Goal: Task Accomplishment & Management: Manage account settings

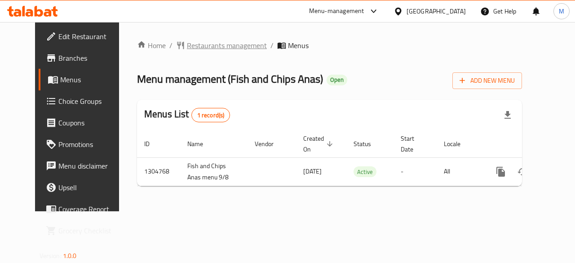
click at [218, 44] on span "Restaurants management" at bounding box center [227, 45] width 80 height 11
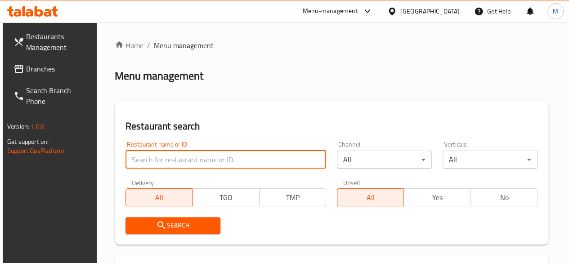
click at [183, 162] on input "search" at bounding box center [225, 160] width 200 height 18
type input "ق"
type input "roco"
click button "Search" at bounding box center [172, 225] width 95 height 17
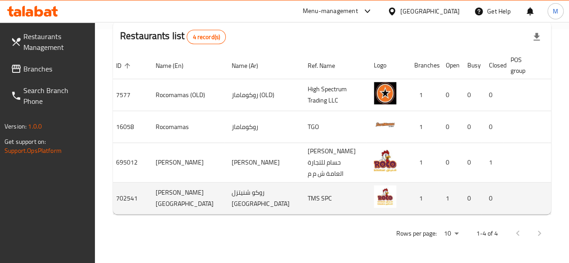
scroll to position [0, 4]
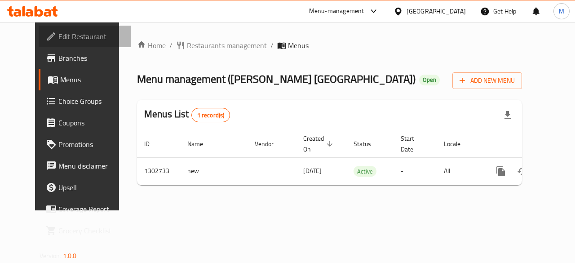
click at [58, 39] on span "Edit Restaurant" at bounding box center [91, 36] width 66 height 11
